Goal: Task Accomplishment & Management: Use online tool/utility

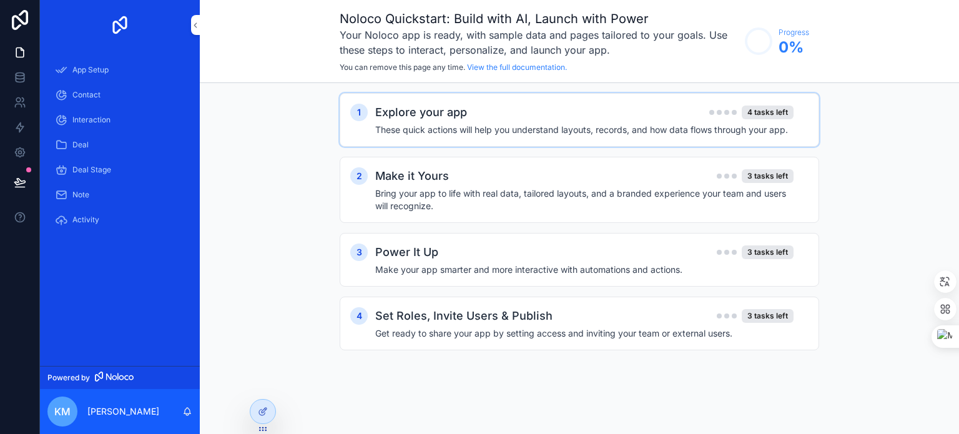
click at [436, 117] on h2 "Explore your app" at bounding box center [421, 112] width 92 height 17
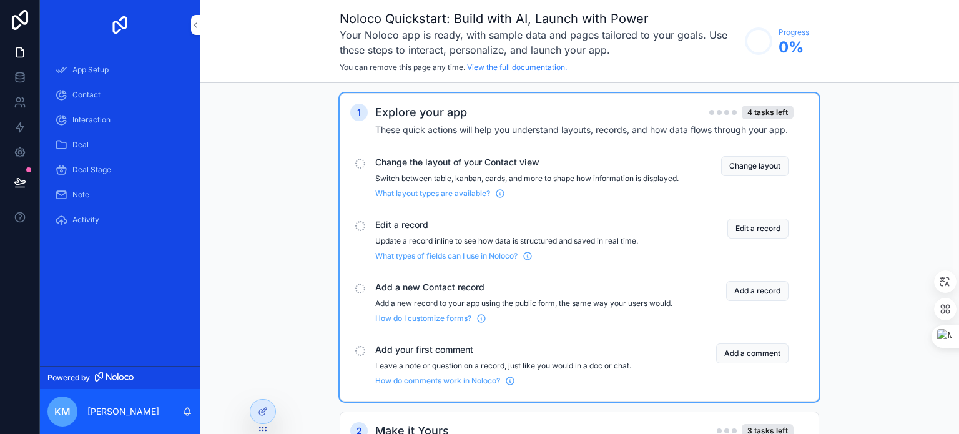
click at [126, 26] on img "scrollable content" at bounding box center [120, 25] width 20 height 20
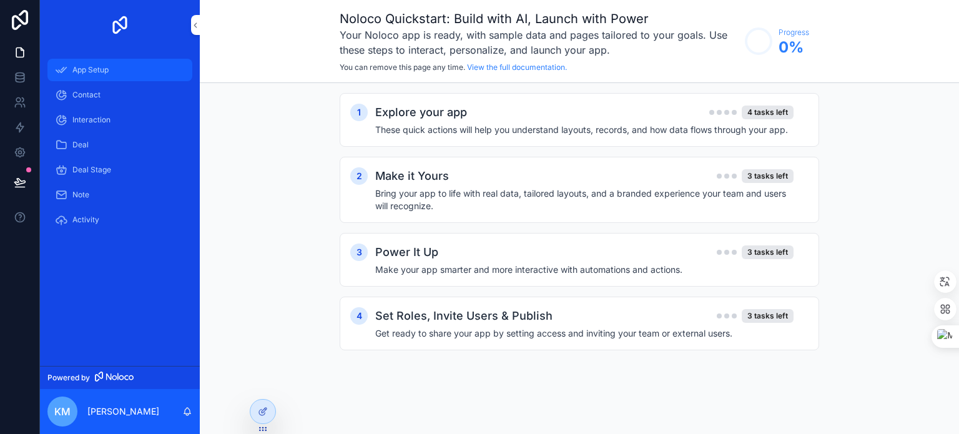
click at [78, 77] on div "App Setup" at bounding box center [120, 70] width 130 height 20
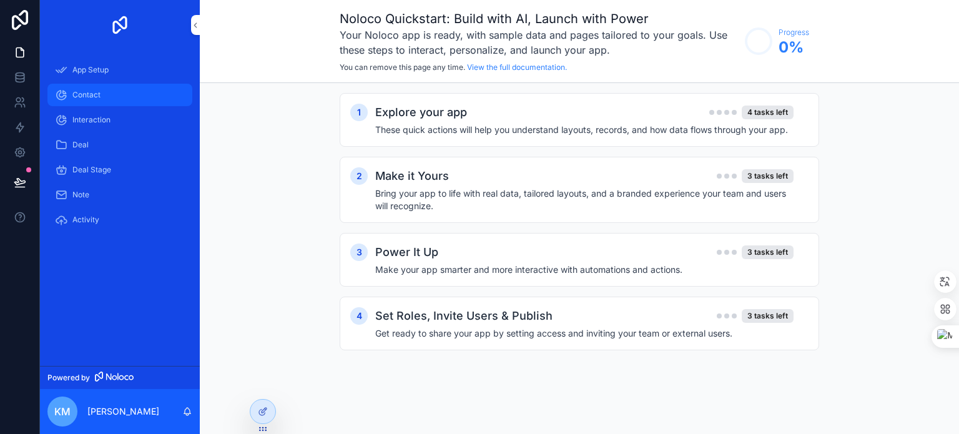
click at [75, 95] on span "Contact" at bounding box center [86, 95] width 28 height 10
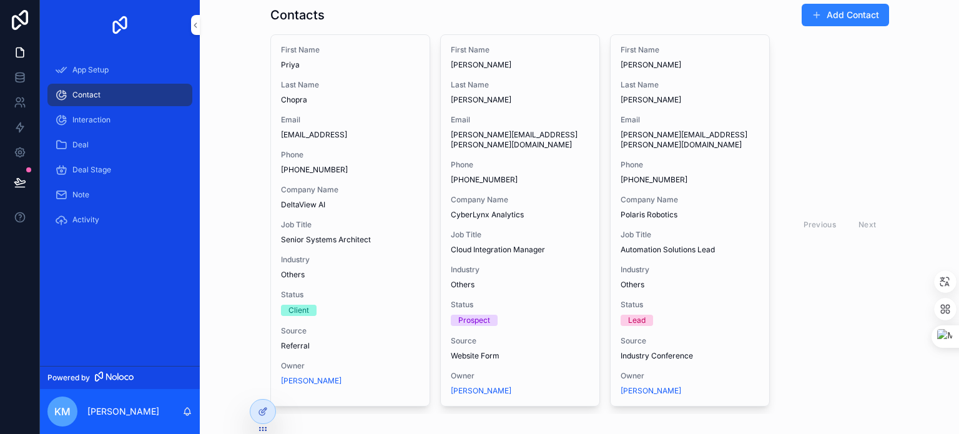
scroll to position [56, 0]
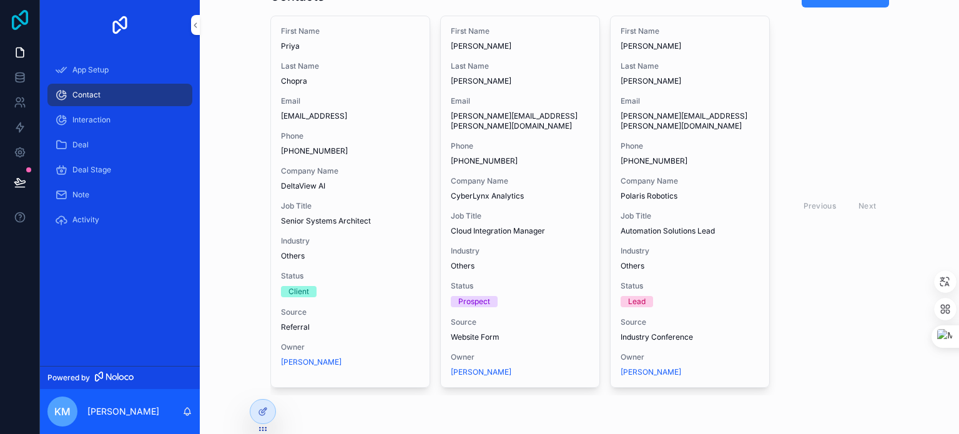
click at [20, 17] on icon at bounding box center [19, 20] width 25 height 20
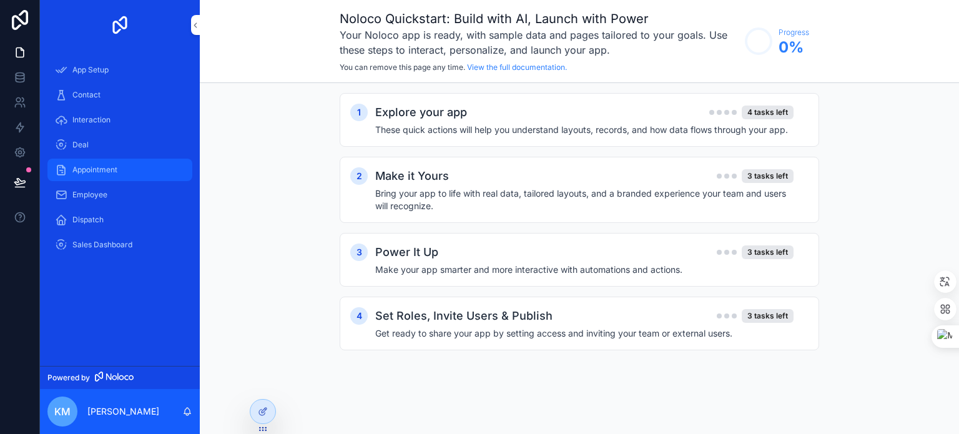
click at [109, 173] on span "Appointment" at bounding box center [94, 170] width 45 height 10
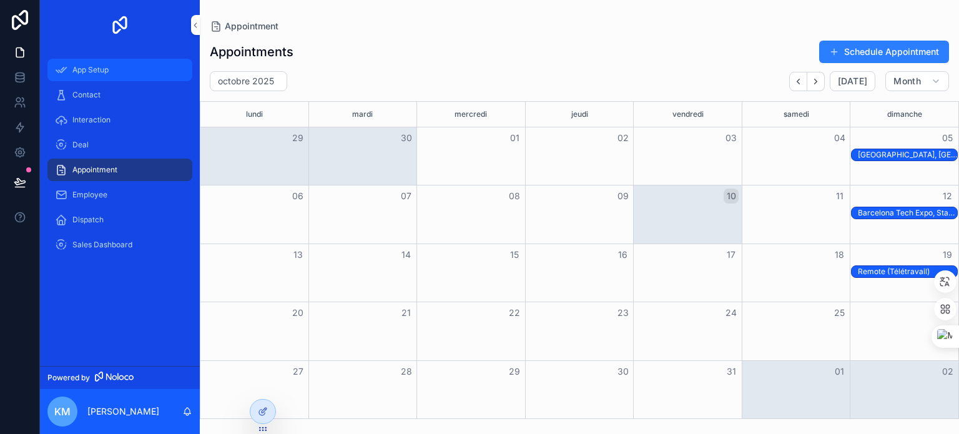
click at [92, 67] on span "App Setup" at bounding box center [90, 70] width 36 height 10
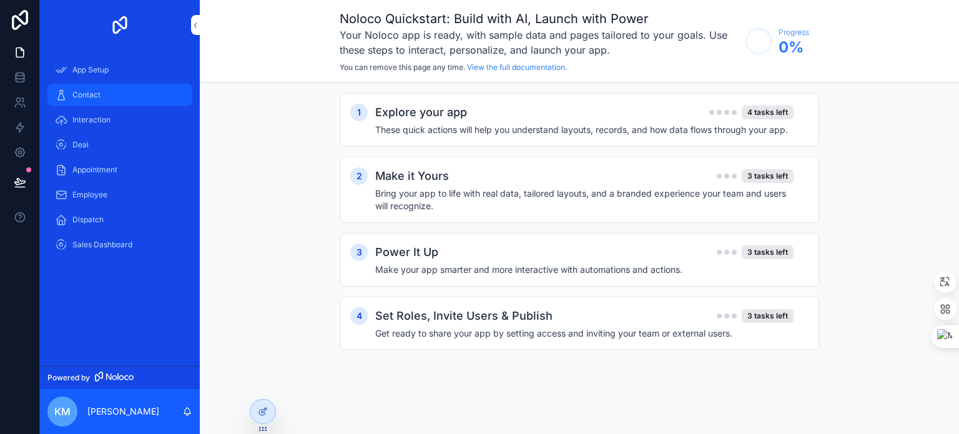
click at [97, 99] on span "Contact" at bounding box center [86, 95] width 28 height 10
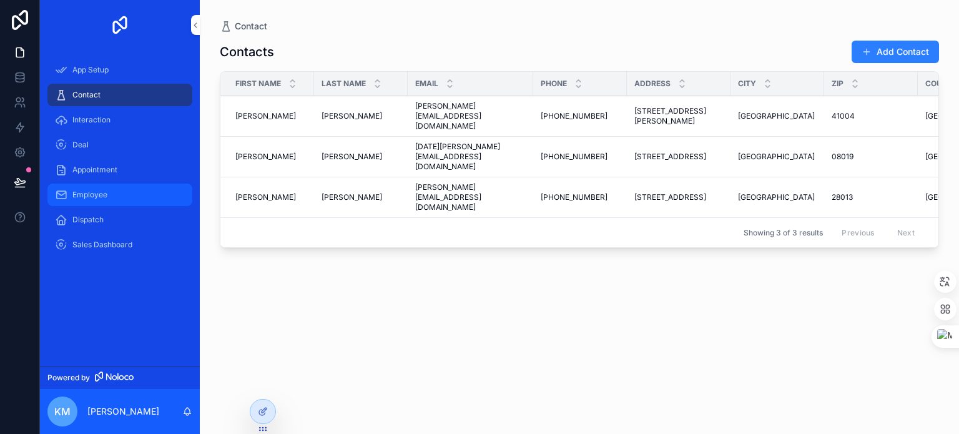
click at [91, 194] on span "Employee" at bounding box center [89, 195] width 35 height 10
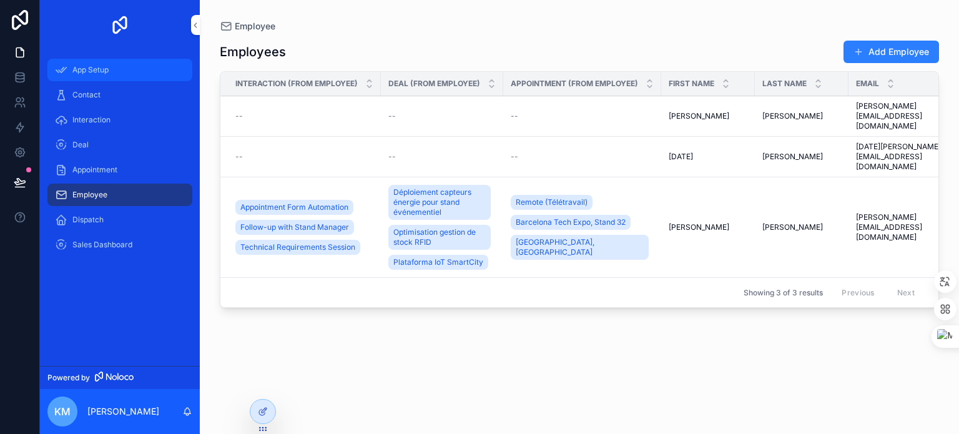
click at [90, 77] on div "App Setup" at bounding box center [120, 70] width 130 height 20
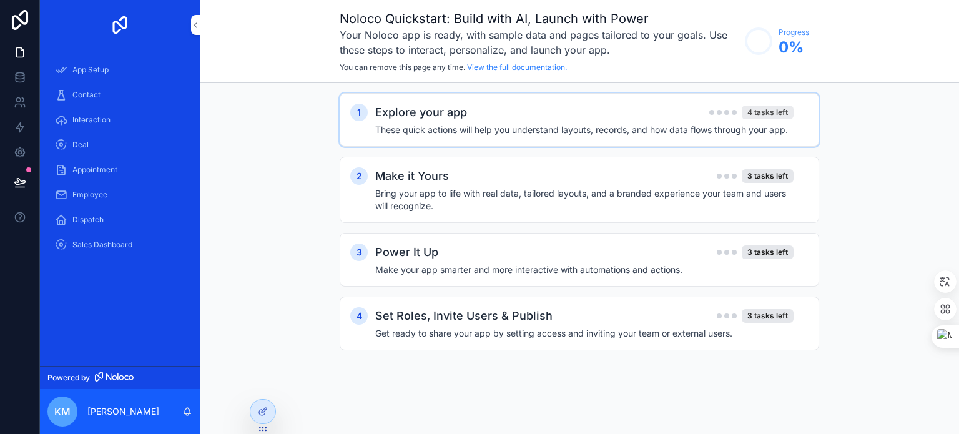
click at [774, 113] on div "4 tasks left" at bounding box center [767, 112] width 52 height 14
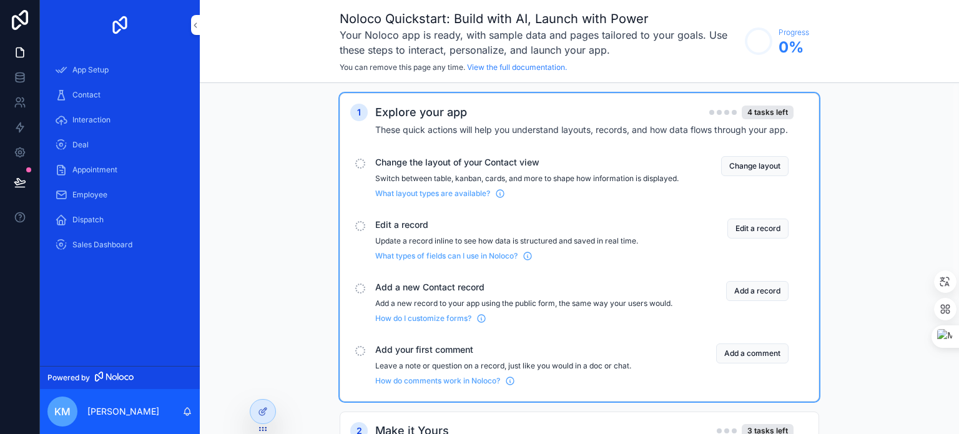
click at [382, 231] on span "Edit a record" at bounding box center [526, 224] width 303 height 12
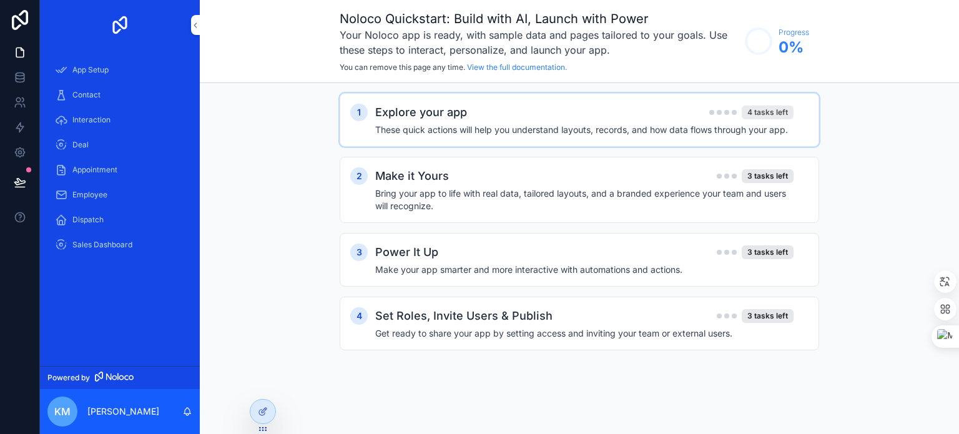
click at [753, 116] on div "4 tasks left" at bounding box center [767, 112] width 52 height 14
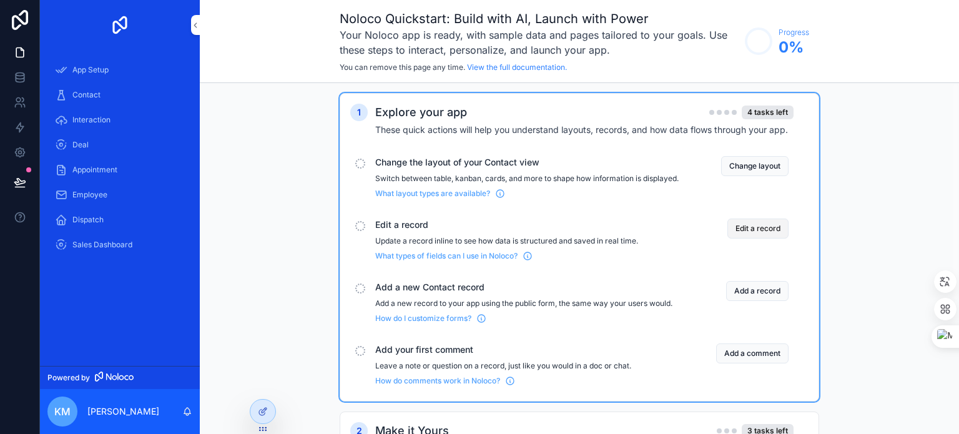
click at [755, 238] on button "Edit a record" at bounding box center [757, 228] width 61 height 20
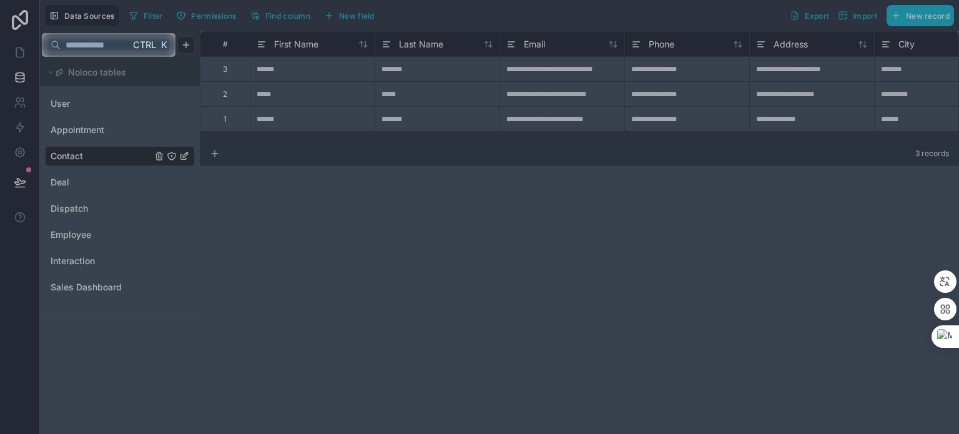
click at [222, 205] on div at bounding box center [479, 245] width 959 height 377
click at [97, 182] on div at bounding box center [479, 245] width 959 height 377
click at [150, 47] on span "Ctrl" at bounding box center [145, 45] width 26 height 16
click at [139, 42] on span "Ctrl" at bounding box center [145, 45] width 26 height 16
click at [127, 42] on input "text" at bounding box center [95, 45] width 69 height 22
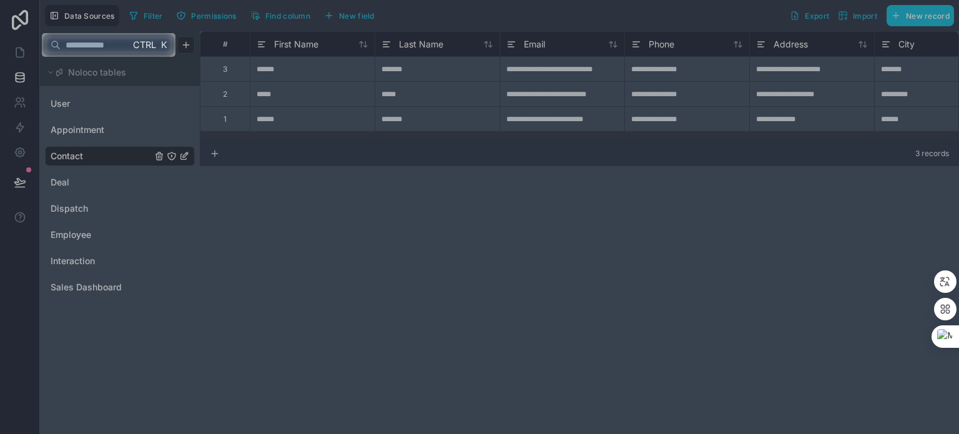
click at [118, 42] on input "text" at bounding box center [95, 45] width 69 height 22
type input "*"
click at [260, 239] on div at bounding box center [479, 245] width 959 height 377
click at [603, 60] on div at bounding box center [479, 245] width 959 height 377
click at [564, 97] on div at bounding box center [479, 245] width 959 height 377
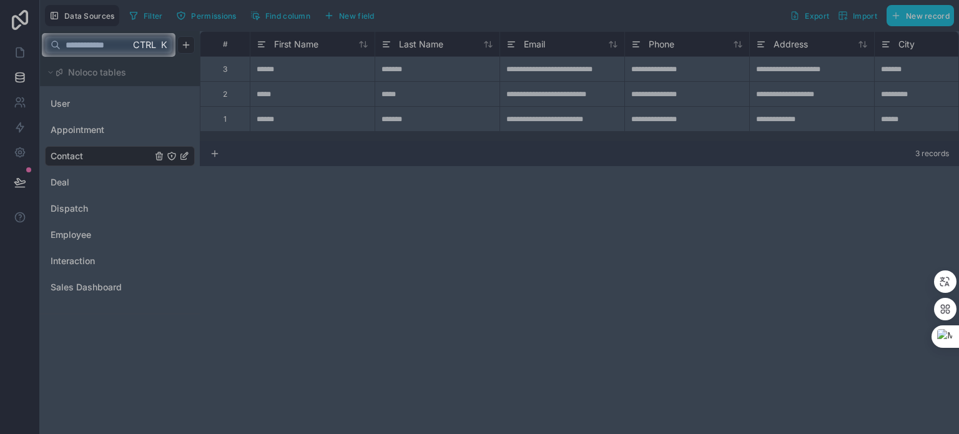
click at [160, 42] on span "K" at bounding box center [163, 45] width 9 height 9
click at [85, 96] on div at bounding box center [479, 245] width 959 height 377
click at [68, 112] on div at bounding box center [479, 245] width 959 height 377
click at [66, 105] on div at bounding box center [479, 245] width 959 height 377
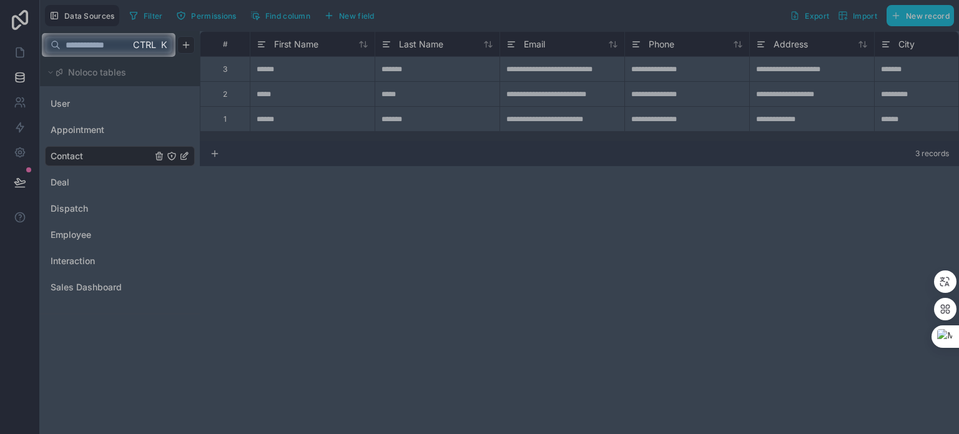
click at [90, 49] on input "text" at bounding box center [95, 45] width 69 height 22
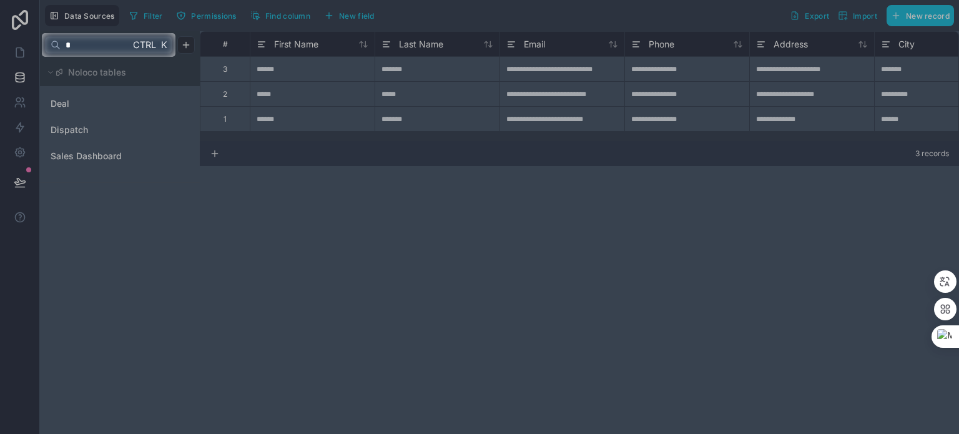
type input "*"
click at [65, 104] on div at bounding box center [479, 245] width 959 height 377
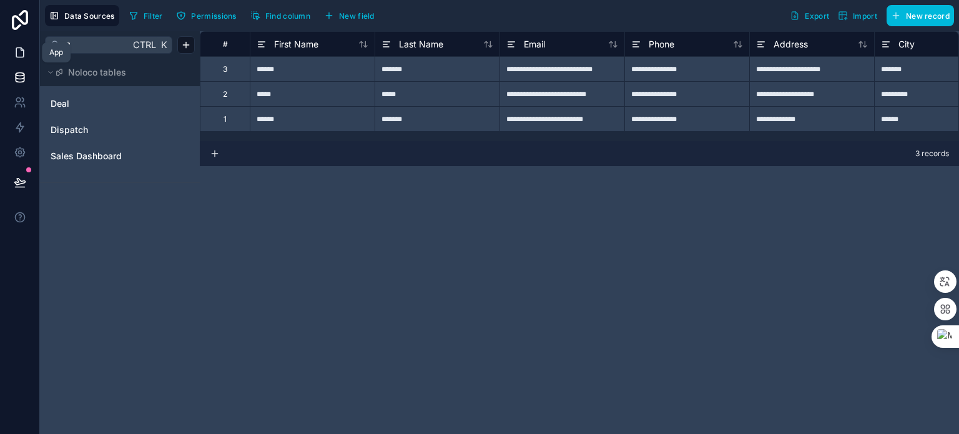
click at [20, 52] on icon at bounding box center [20, 52] width 12 height 12
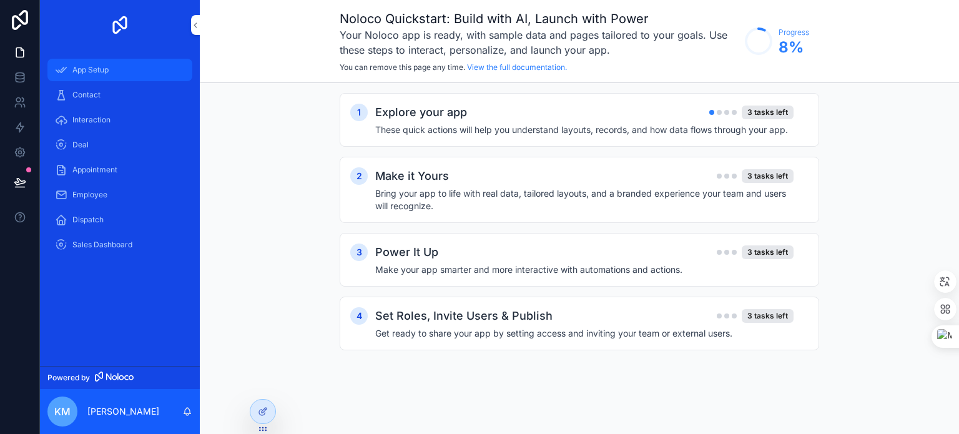
click at [117, 74] on div "App Setup" at bounding box center [120, 70] width 130 height 20
click at [728, 119] on div "Explore your app 3 tasks left" at bounding box center [584, 112] width 418 height 17
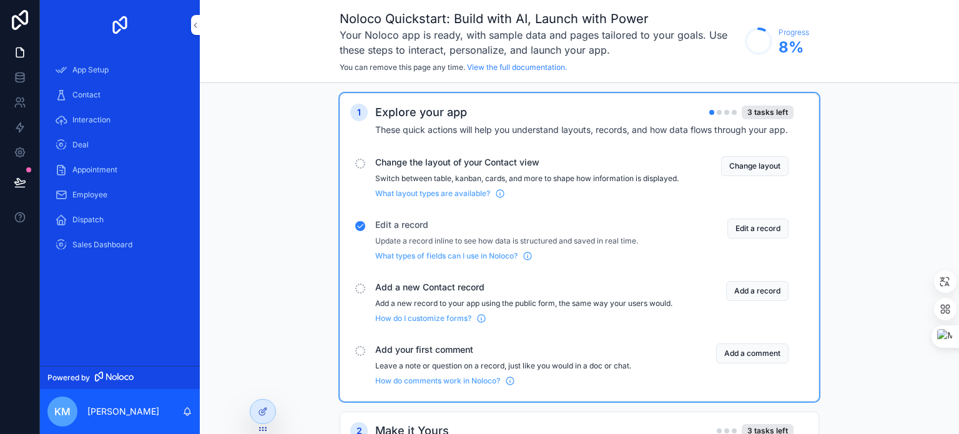
click at [363, 159] on div "scrollable content" at bounding box center [360, 164] width 10 height 10
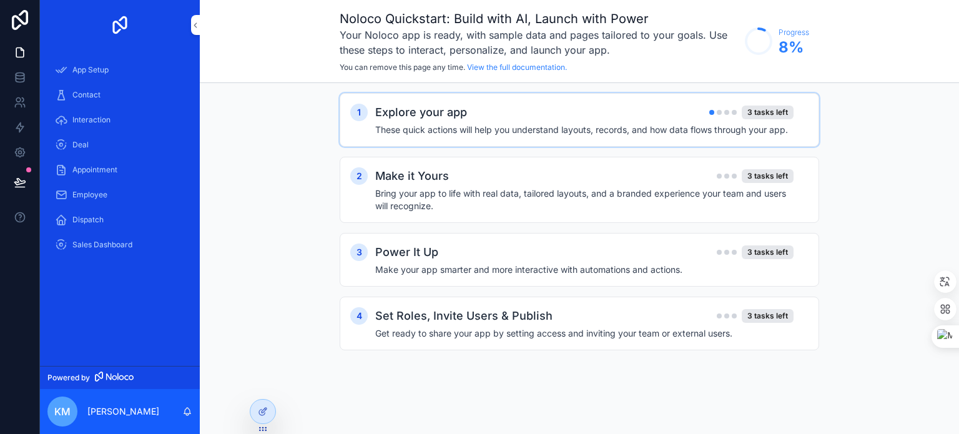
click at [452, 136] on div "1 Explore your app 3 tasks left These quick actions will help you understand la…" at bounding box center [579, 120] width 479 height 54
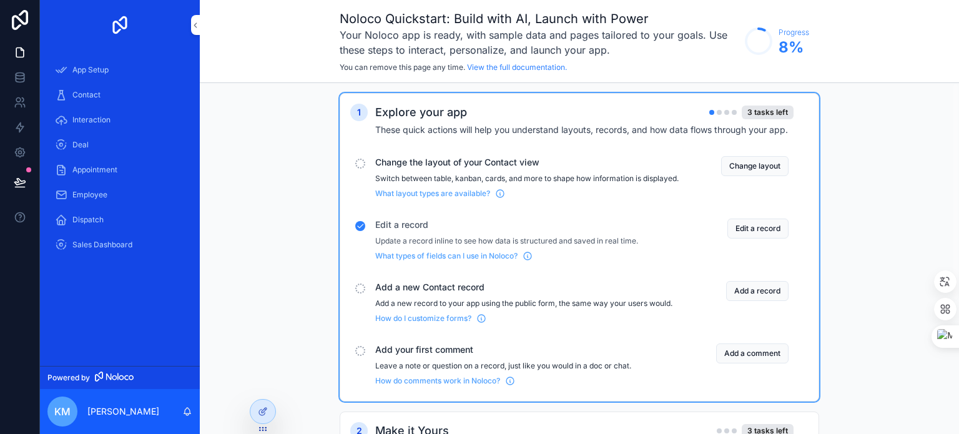
click at [454, 173] on p "Switch between table, kanban, cards, and more to shape how information is displ…" at bounding box center [526, 178] width 303 height 10
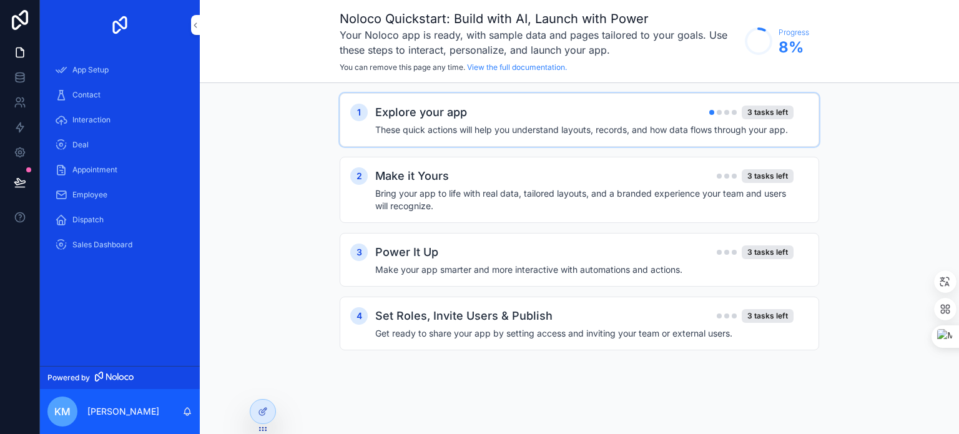
click at [451, 124] on h4 "These quick actions will help you understand layouts, records, and how data flo…" at bounding box center [584, 130] width 418 height 12
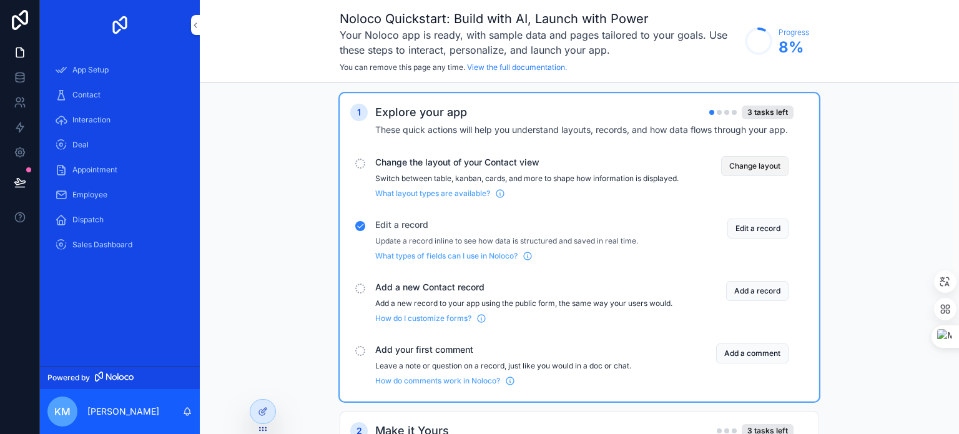
click at [767, 165] on button "Change layout" at bounding box center [754, 166] width 67 height 20
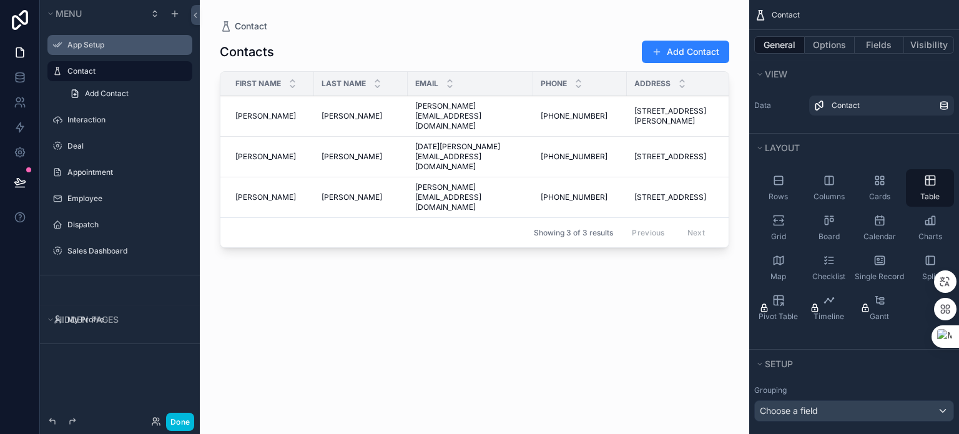
click at [135, 40] on div "App Setup" at bounding box center [128, 45] width 122 height 10
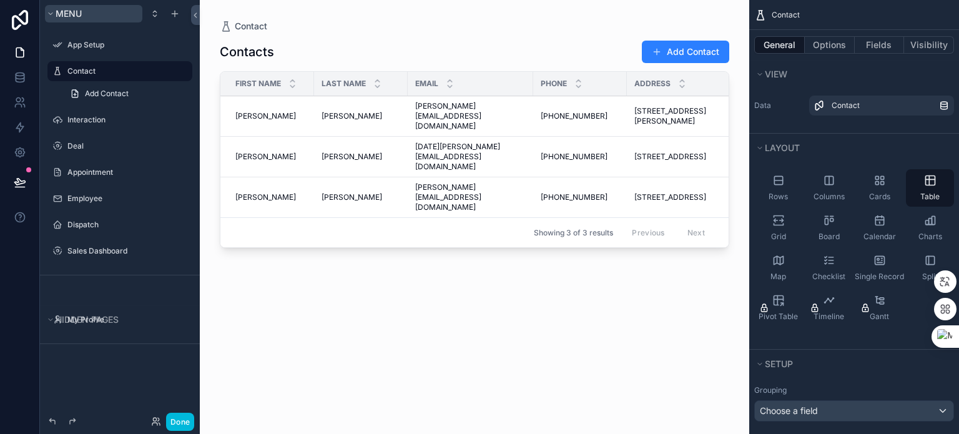
click at [102, 12] on button "Menu" at bounding box center [93, 13] width 97 height 17
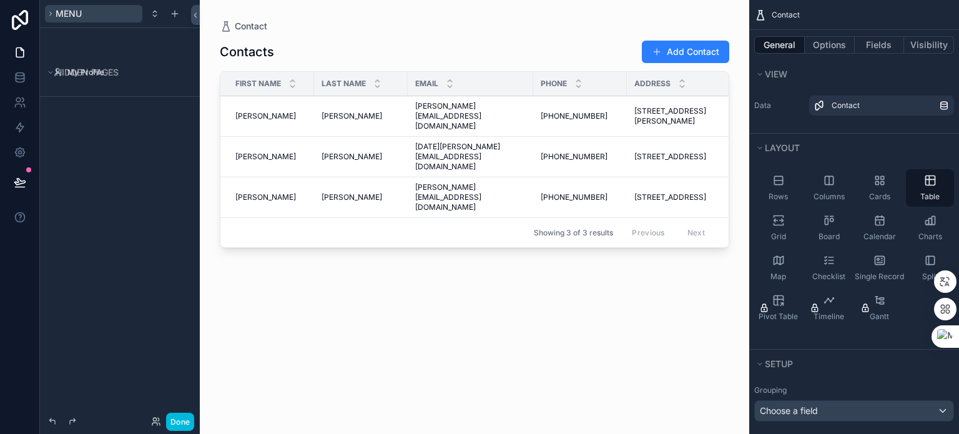
click at [103, 12] on button "Menu" at bounding box center [93, 13] width 97 height 17
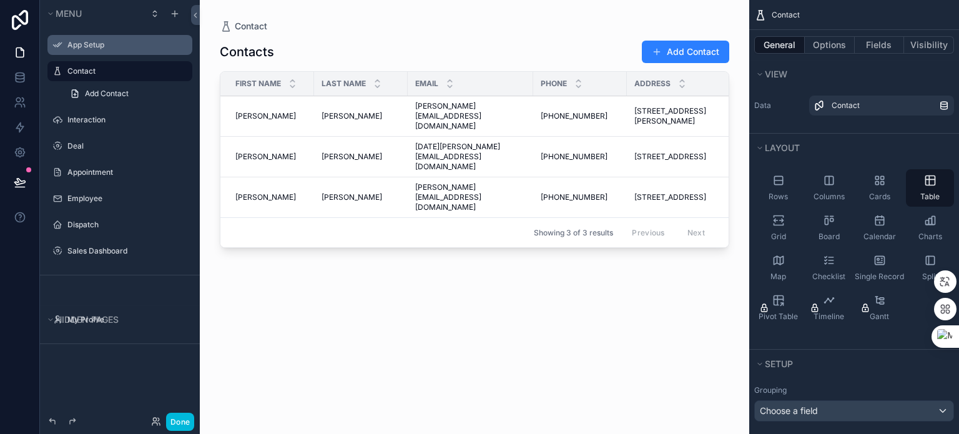
click at [0, 0] on icon "scrollable content" at bounding box center [0, 0] width 0 height 0
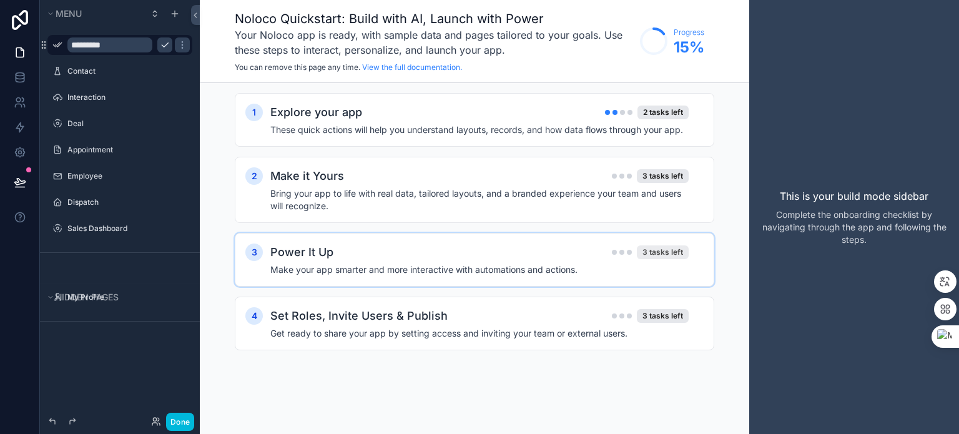
click at [662, 251] on div "3 tasks left" at bounding box center [663, 252] width 52 height 14
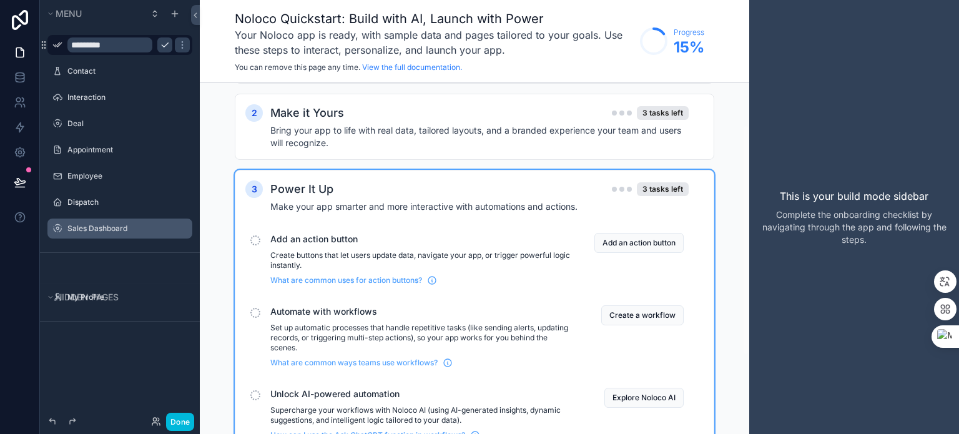
scroll to position [125, 0]
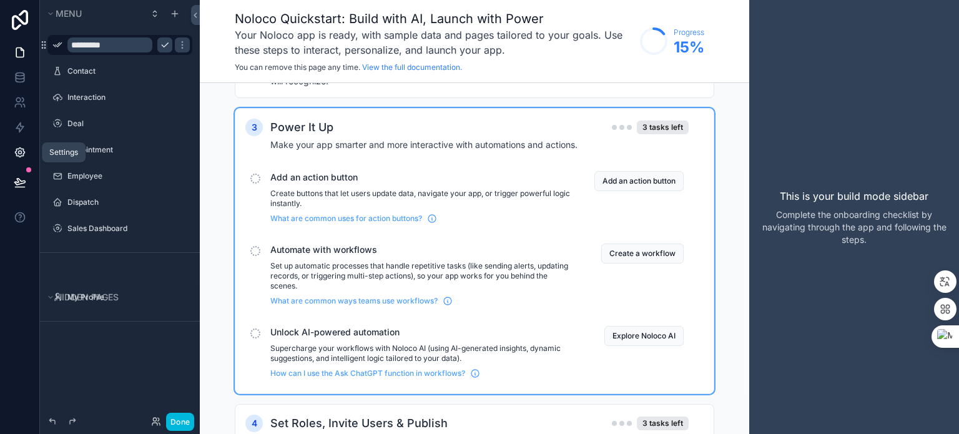
click at [12, 152] on link at bounding box center [19, 152] width 39 height 25
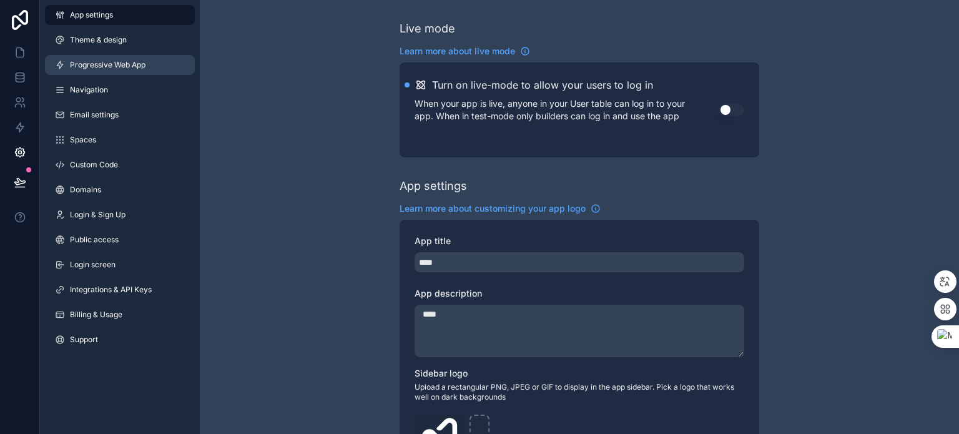
click at [132, 65] on span "Progressive Web App" at bounding box center [108, 65] width 76 height 10
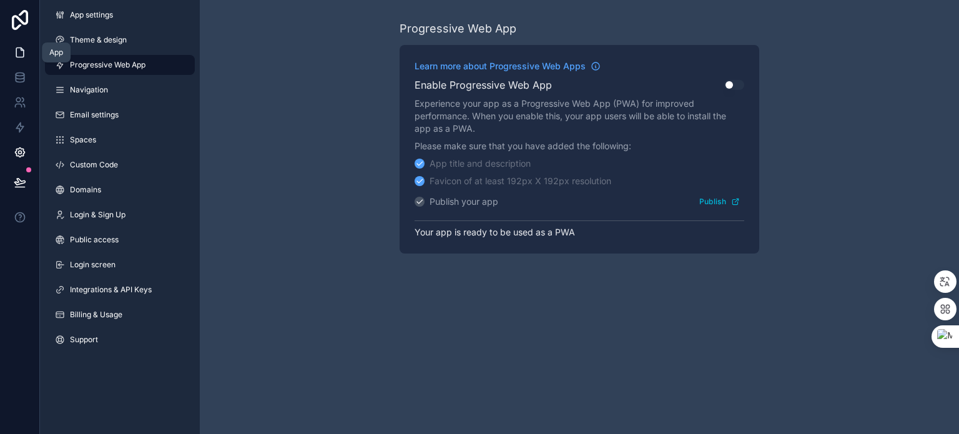
click at [21, 54] on icon at bounding box center [20, 52] width 12 height 12
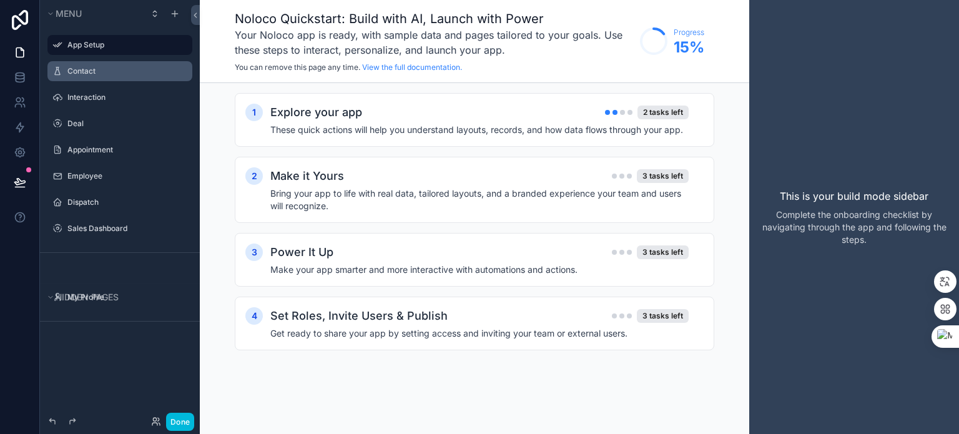
click at [102, 71] on label "Contact" at bounding box center [125, 71] width 117 height 10
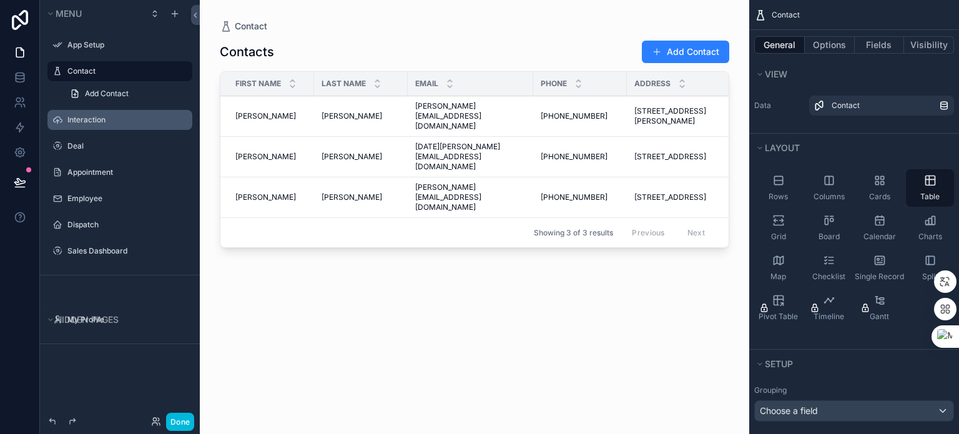
click at [92, 117] on label "Interaction" at bounding box center [125, 120] width 117 height 10
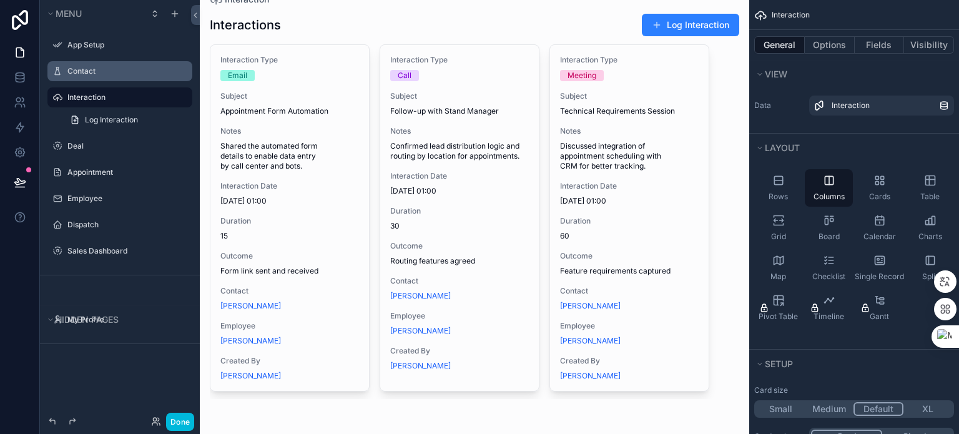
scroll to position [41, 0]
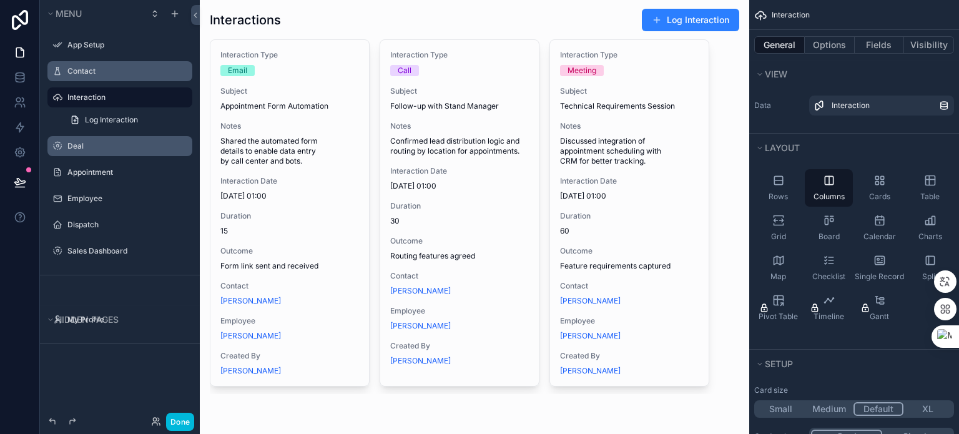
click at [99, 147] on label "Deal" at bounding box center [125, 146] width 117 height 10
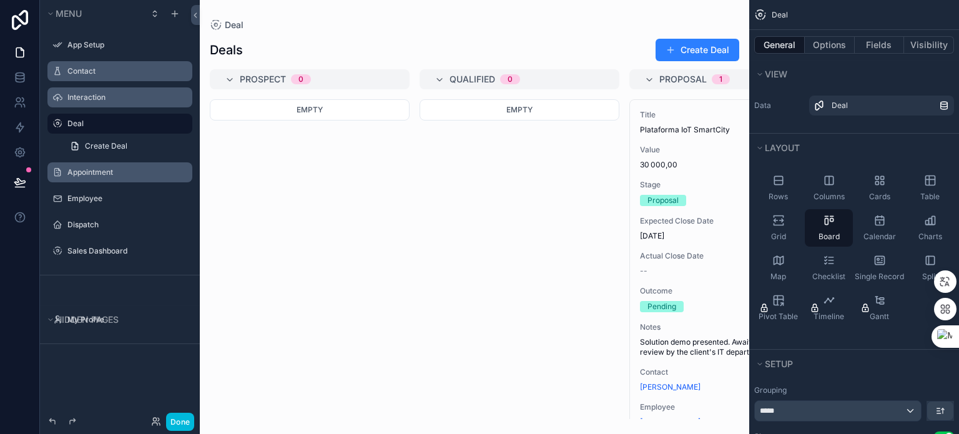
click at [94, 172] on label "Appointment" at bounding box center [125, 172] width 117 height 10
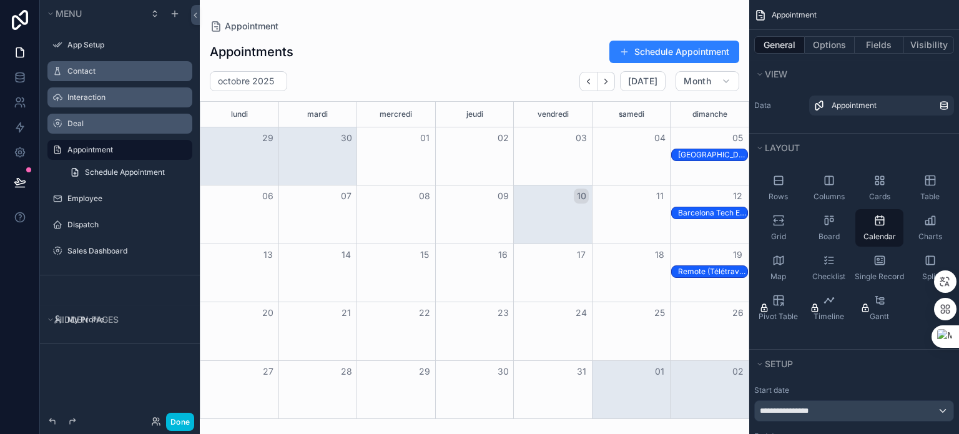
click at [704, 210] on div "Barcelona Tech Expo, Stand 32" at bounding box center [712, 213] width 69 height 10
click at [97, 203] on label "Employee" at bounding box center [125, 198] width 117 height 10
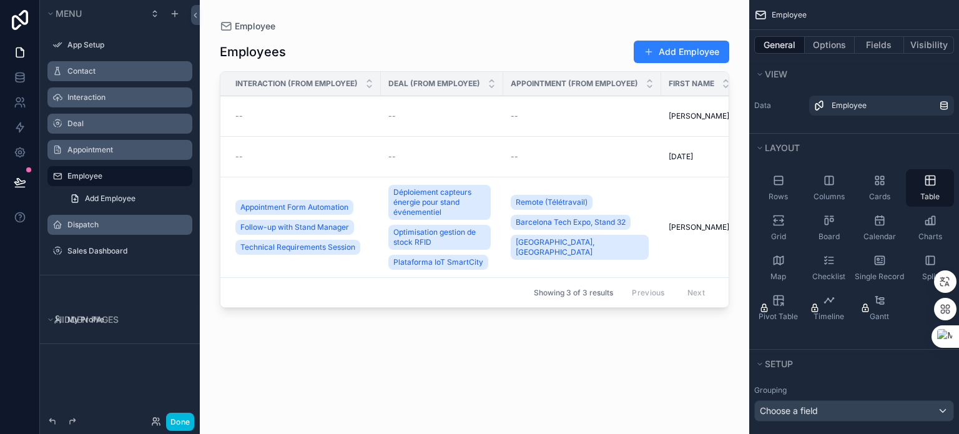
click at [92, 222] on label "Dispatch" at bounding box center [125, 225] width 117 height 10
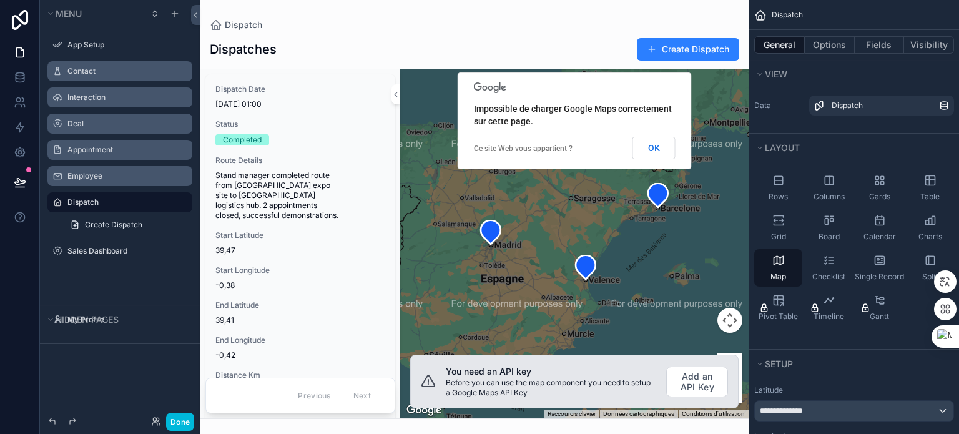
click at [695, 384] on div "scrollable content" at bounding box center [474, 217] width 549 height 434
click at [696, 384] on button "Add an API Key" at bounding box center [697, 381] width 62 height 31
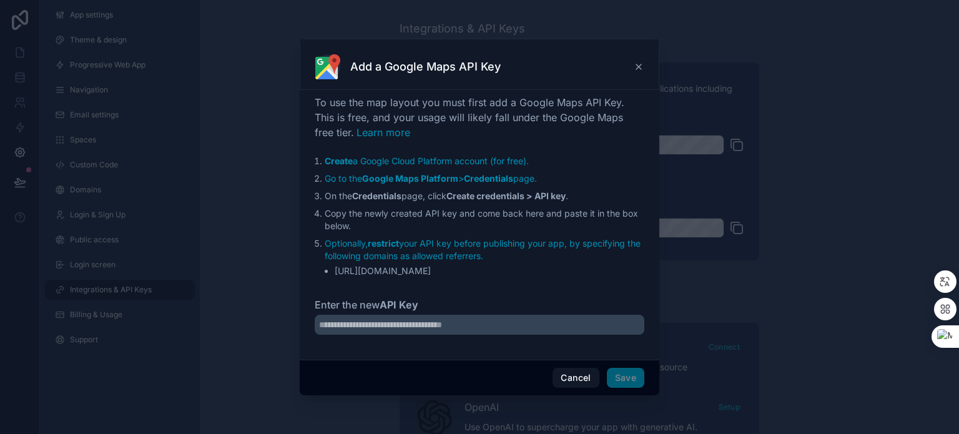
click at [639, 67] on icon at bounding box center [638, 66] width 5 height 5
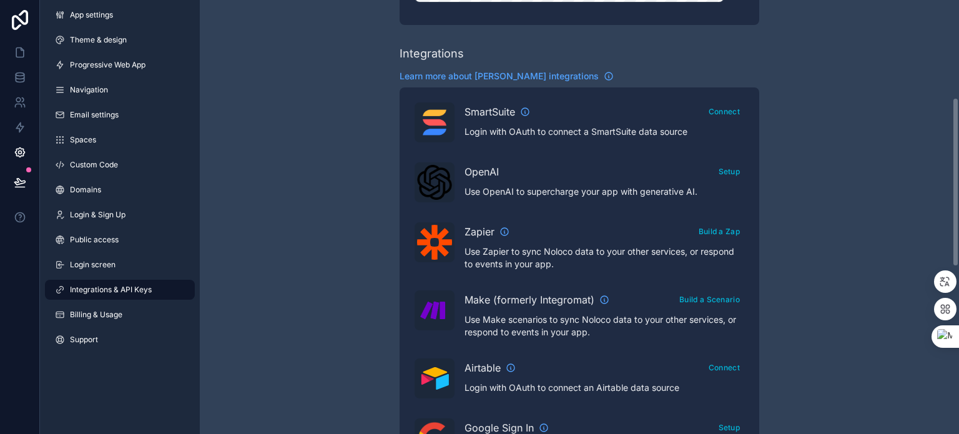
scroll to position [250, 0]
